Goal: Information Seeking & Learning: Learn about a topic

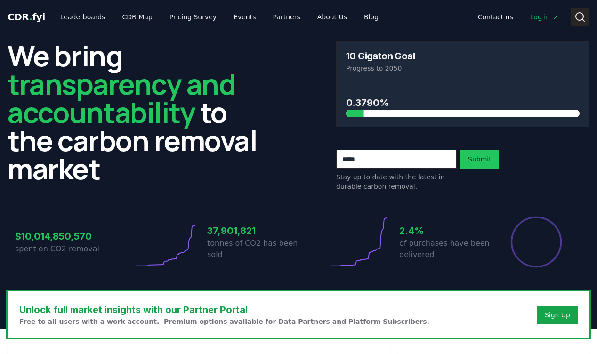
click at [578, 14] on icon at bounding box center [580, 16] width 11 height 11
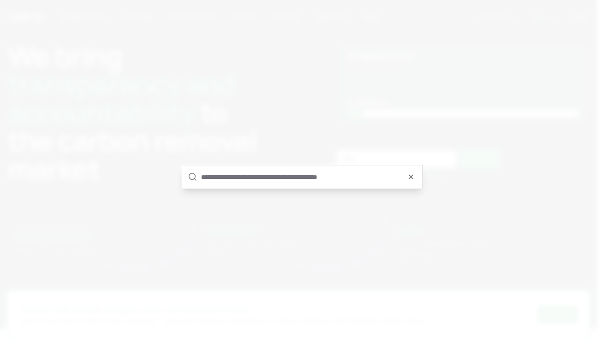
click at [293, 183] on input "text" at bounding box center [309, 177] width 216 height 23
click at [414, 181] on input "text" at bounding box center [309, 177] width 216 height 23
click at [409, 179] on icon "button" at bounding box center [411, 177] width 8 height 8
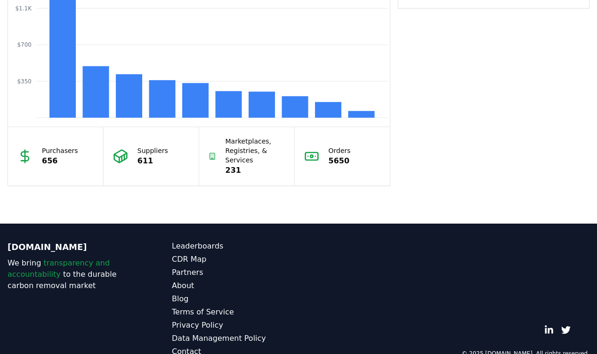
scroll to position [879, 0]
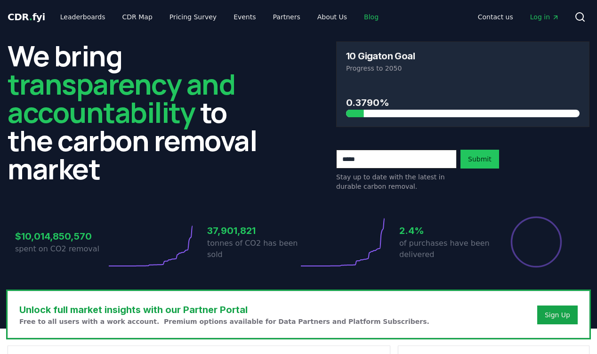
click at [357, 16] on link "Blog" at bounding box center [372, 16] width 30 height 17
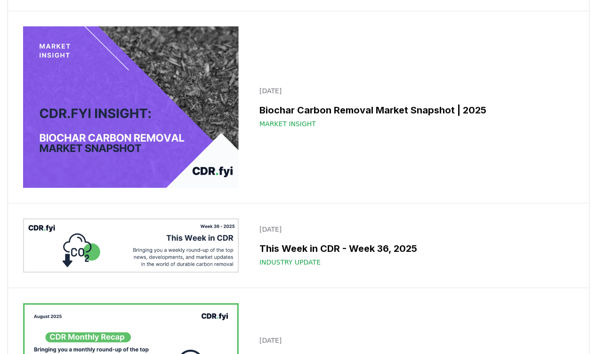
scroll to position [508, 0]
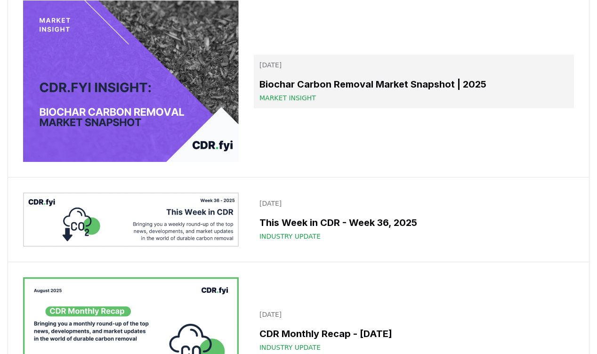
click at [333, 91] on h3 "Biochar Carbon Removal Market Snapshot | 2025" at bounding box center [414, 84] width 309 height 14
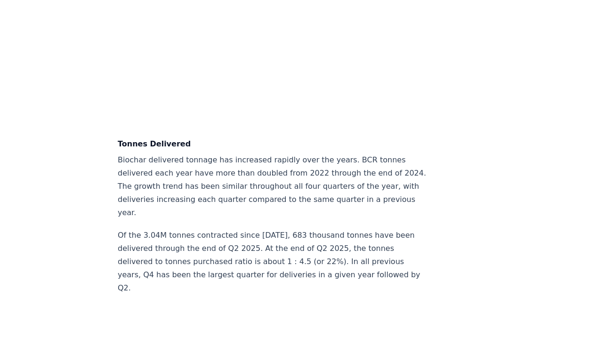
scroll to position [2453, 0]
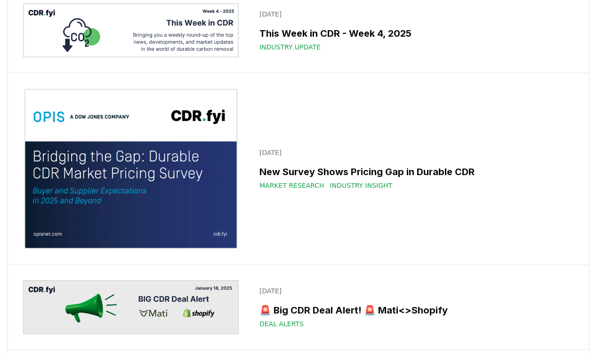
scroll to position [7160, 0]
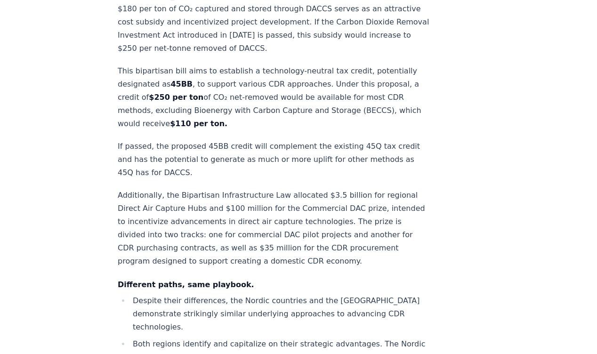
scroll to position [3558, 0]
